Goal: Task Accomplishment & Management: Use online tool/utility

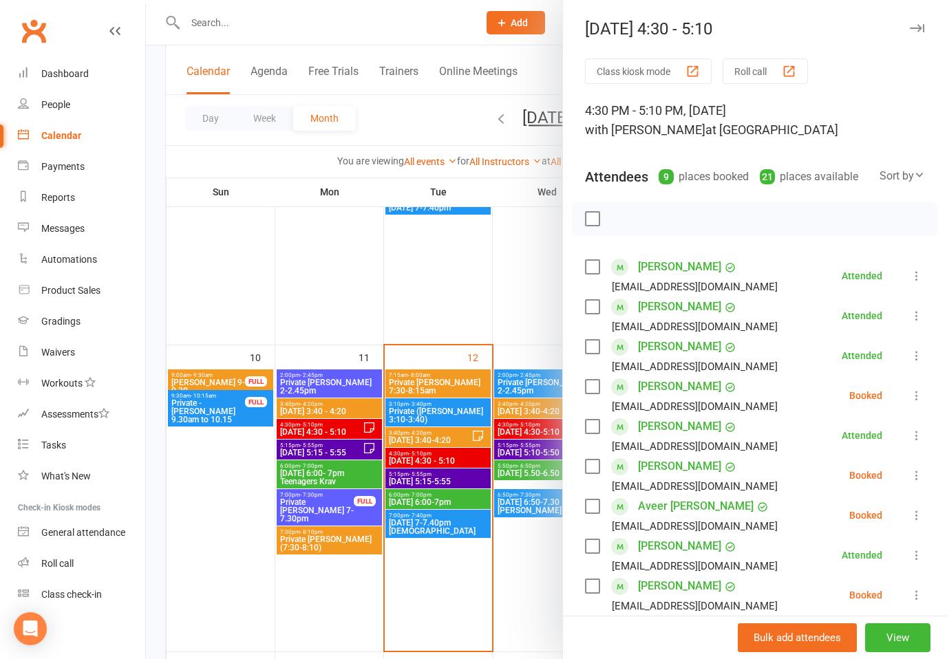
scroll to position [129, 0]
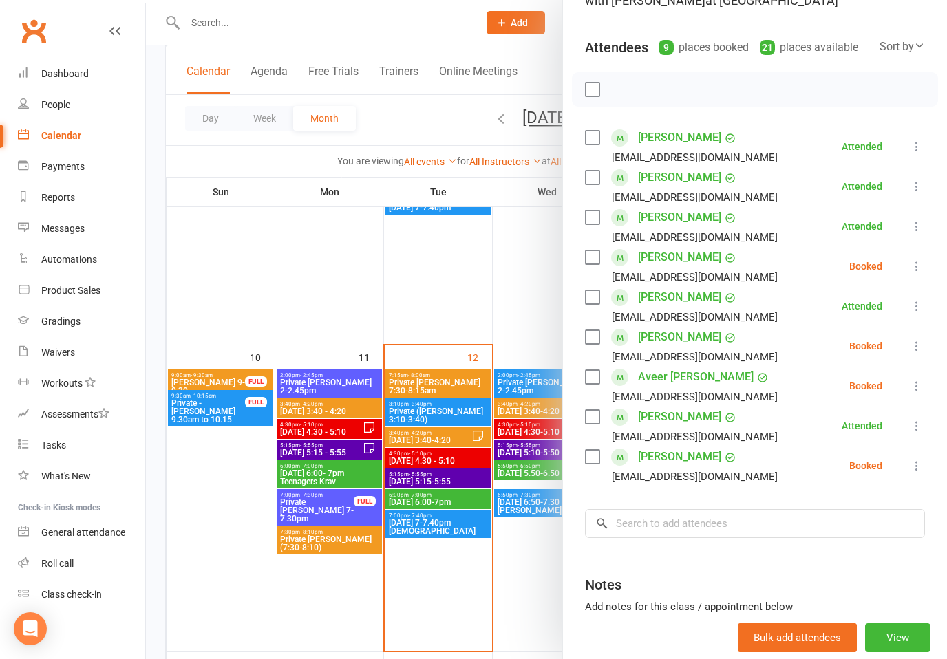
click at [223, 182] on div at bounding box center [546, 329] width 801 height 659
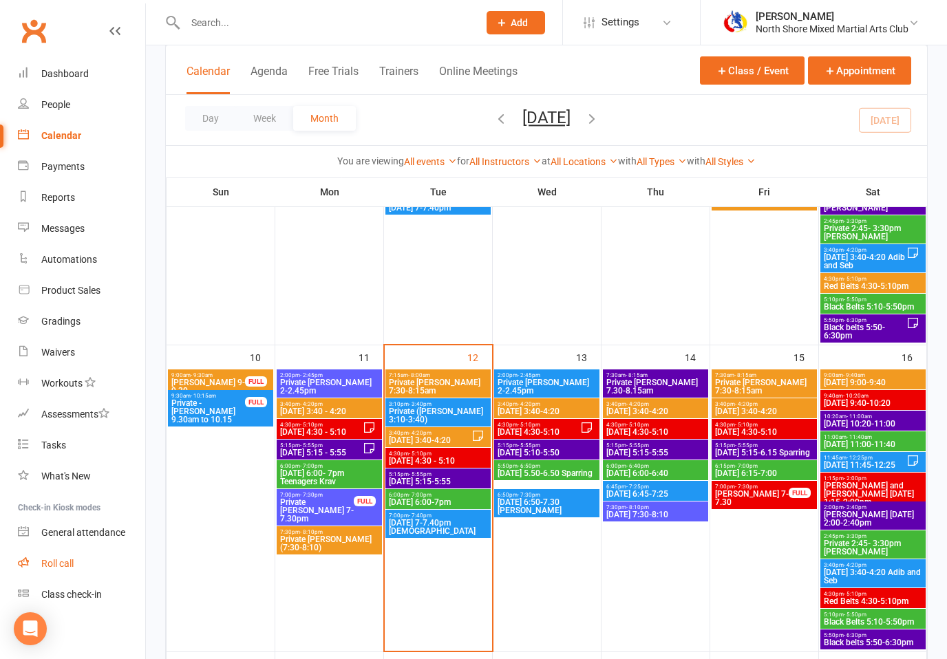
click at [85, 566] on link "Roll call" at bounding box center [81, 564] width 127 height 31
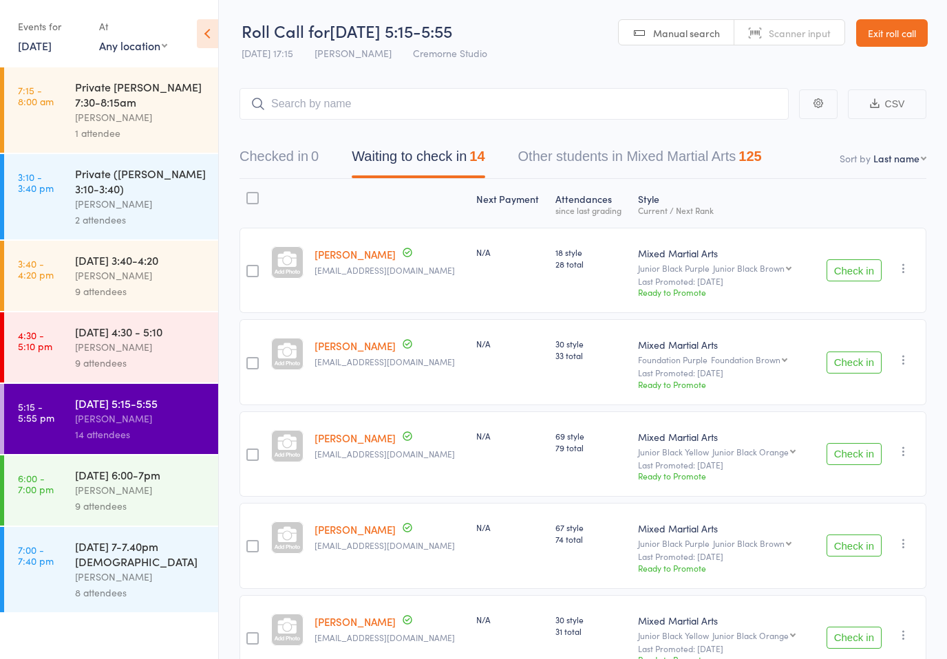
click at [862, 273] on button "Check in" at bounding box center [854, 271] width 55 height 22
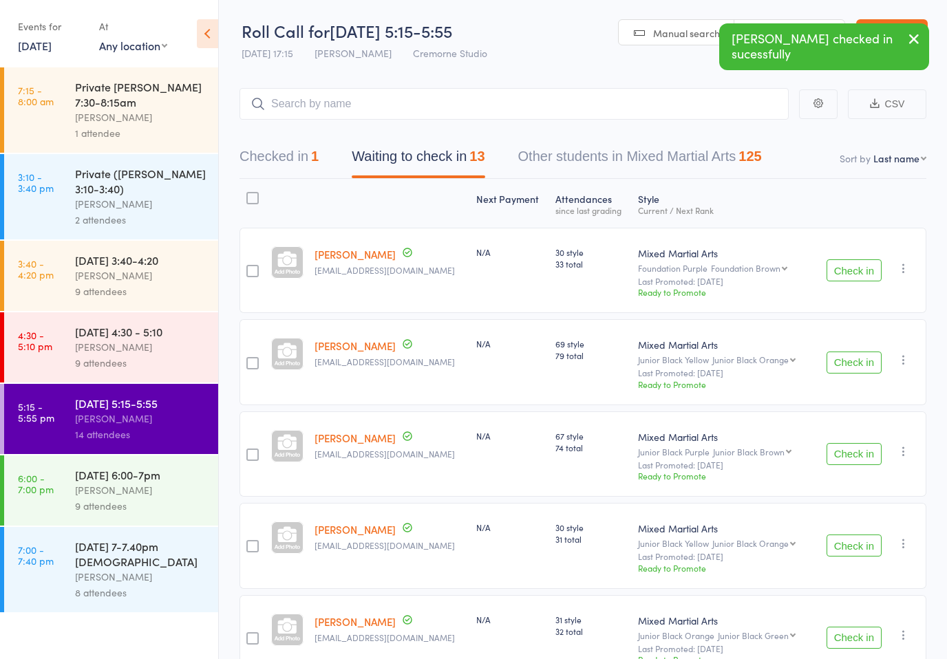
click at [852, 276] on button "Check in" at bounding box center [854, 271] width 55 height 22
click at [851, 377] on div "Check in Check in Promote Send message Add Note Add Task Add Flag Remove Mark a…" at bounding box center [870, 361] width 113 height 85
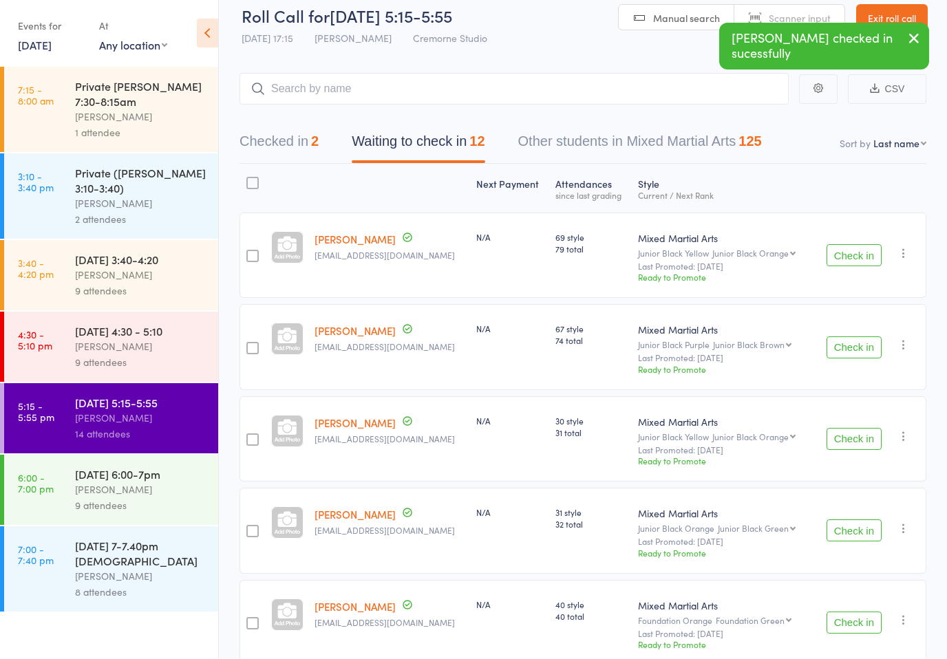
scroll to position [15, 0]
click at [850, 351] on button "Check in" at bounding box center [854, 348] width 55 height 22
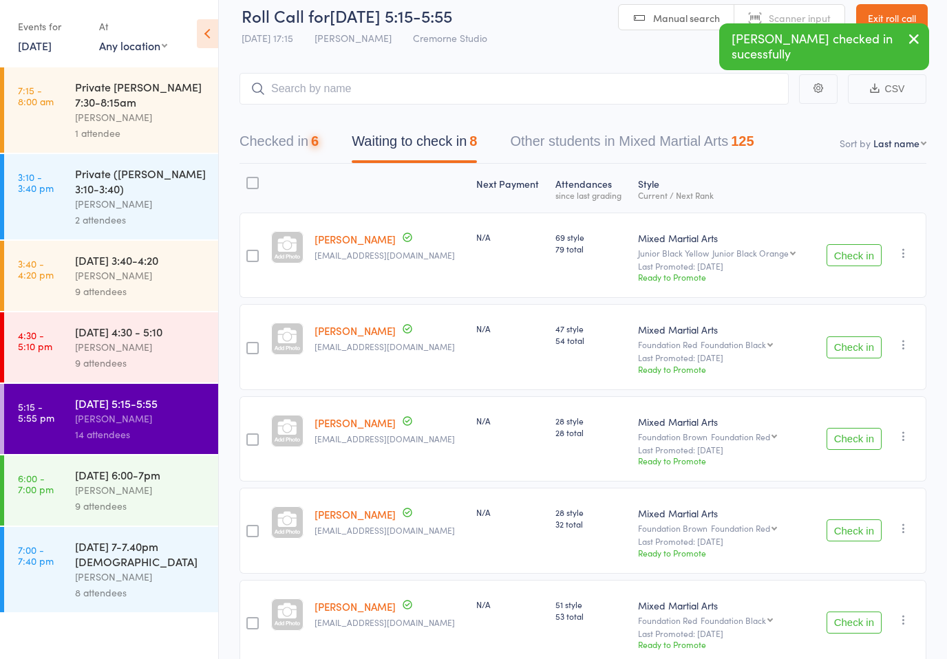
click at [850, 351] on button "Check in" at bounding box center [854, 348] width 55 height 22
click at [846, 443] on button "Check in" at bounding box center [854, 439] width 55 height 22
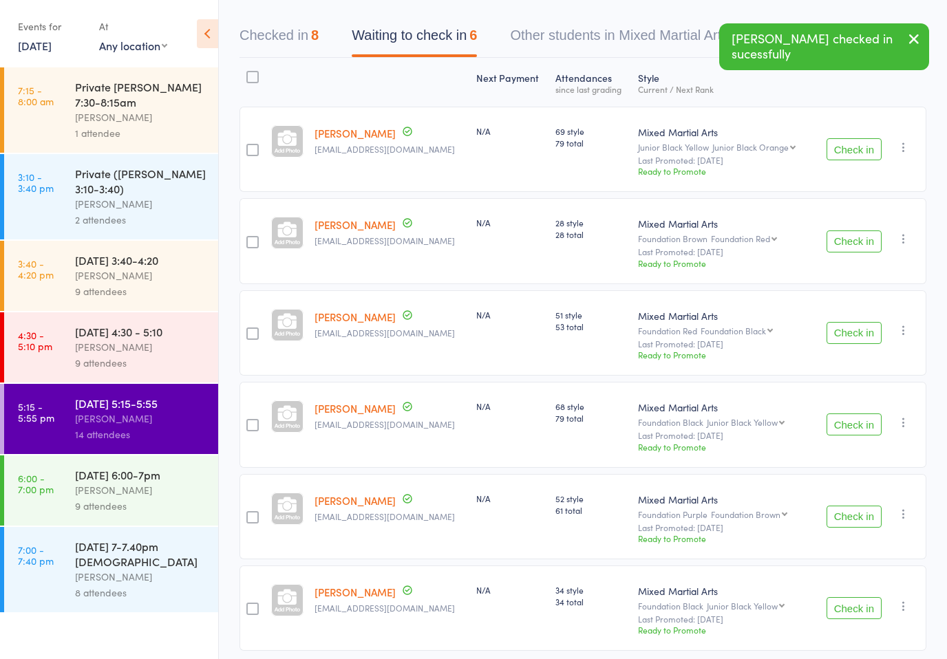
scroll to position [121, 0]
click at [849, 527] on button "Check in" at bounding box center [854, 516] width 55 height 22
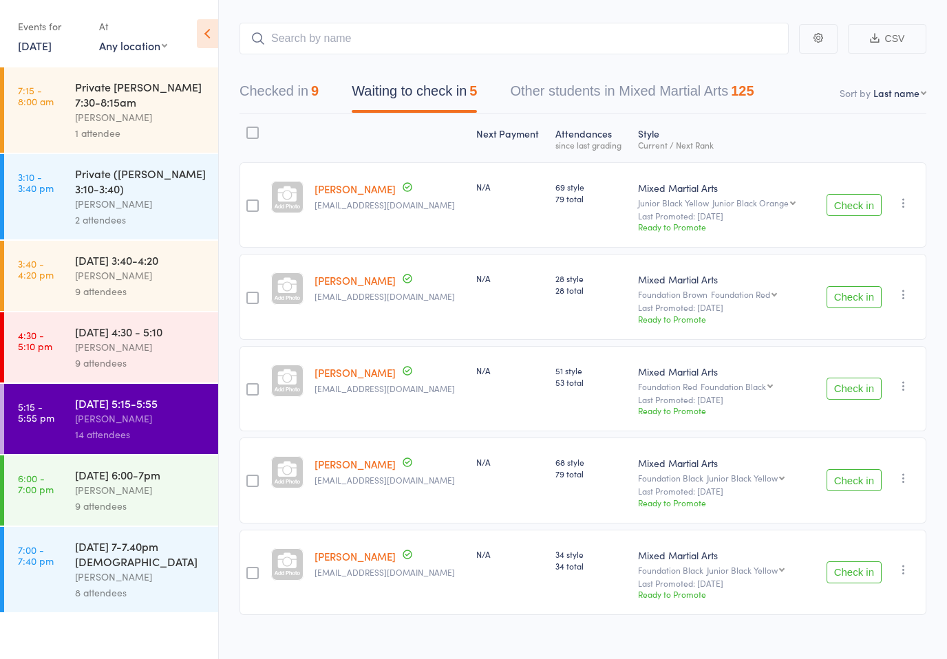
click at [839, 578] on button "Check in" at bounding box center [854, 573] width 55 height 22
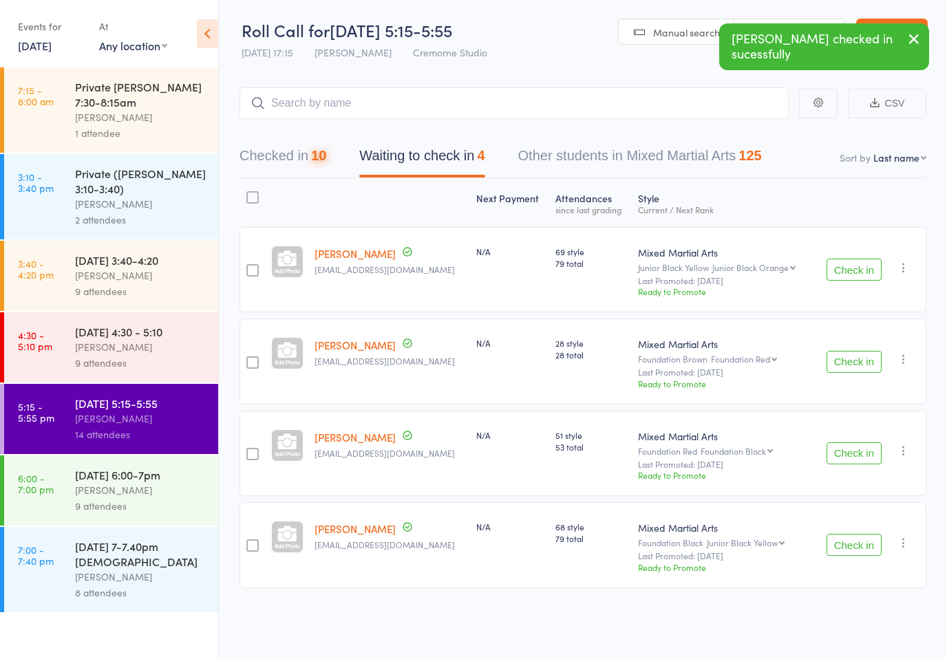
scroll to position [10, 0]
click at [682, 109] on input "search" at bounding box center [514, 103] width 549 height 32
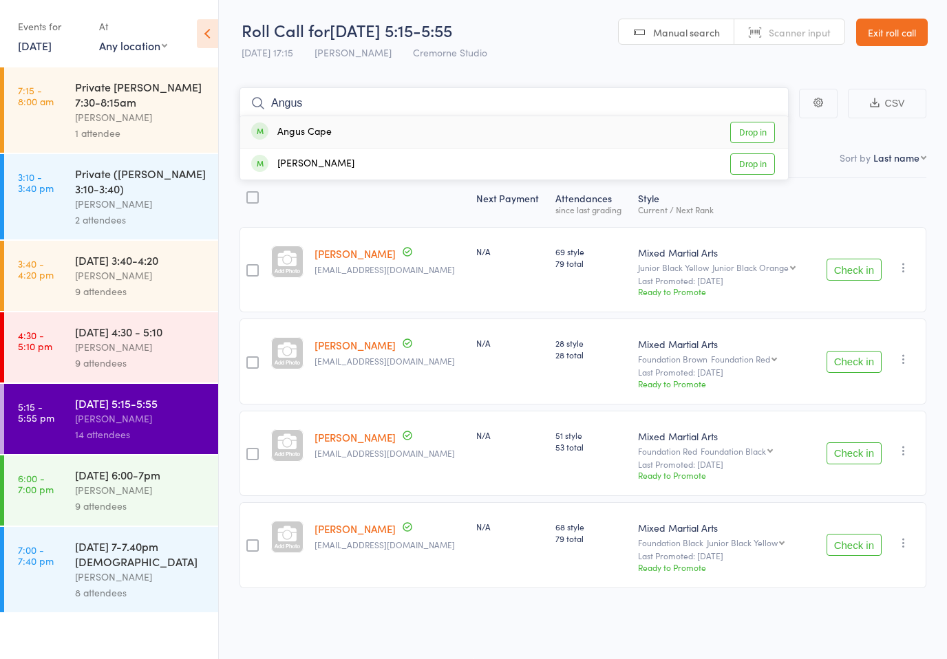
type input "Angus"
click at [748, 129] on link "Drop in" at bounding box center [752, 132] width 45 height 21
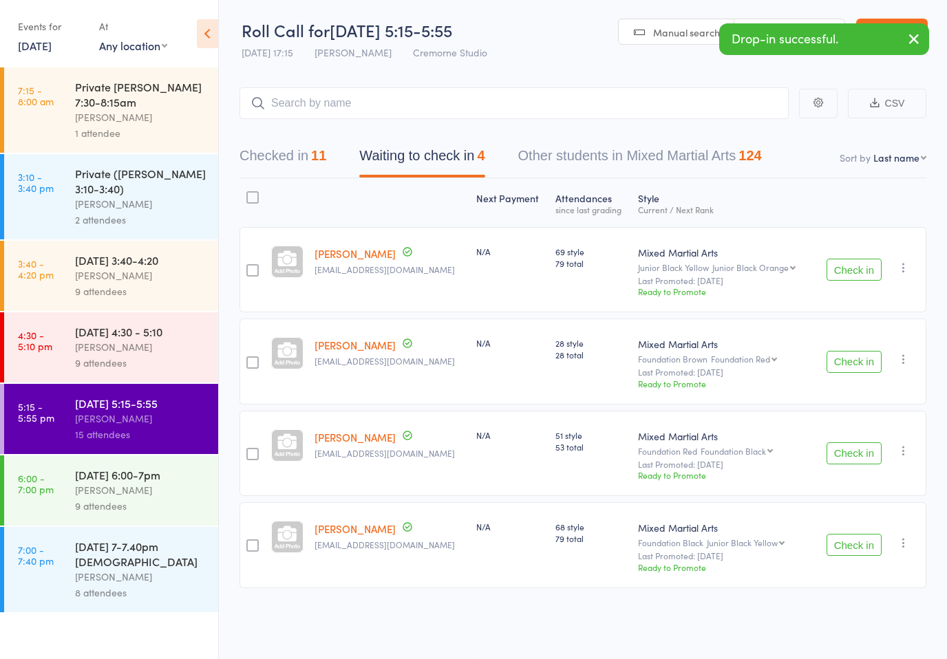
click at [850, 264] on button "Check in" at bounding box center [854, 270] width 55 height 22
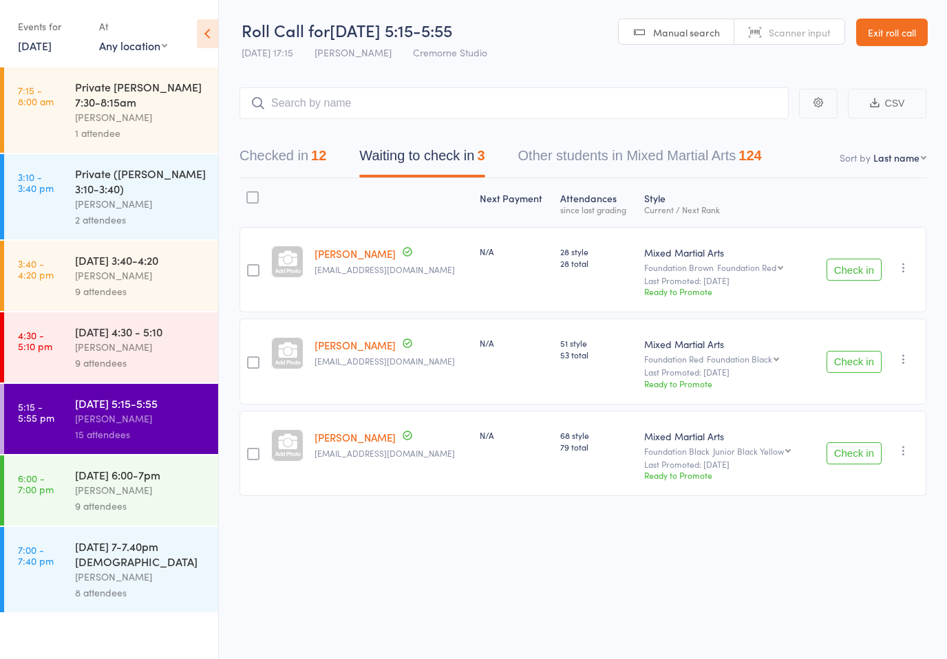
click at [834, 454] on button "Check in" at bounding box center [854, 454] width 55 height 22
